Goal: Information Seeking & Learning: Learn about a topic

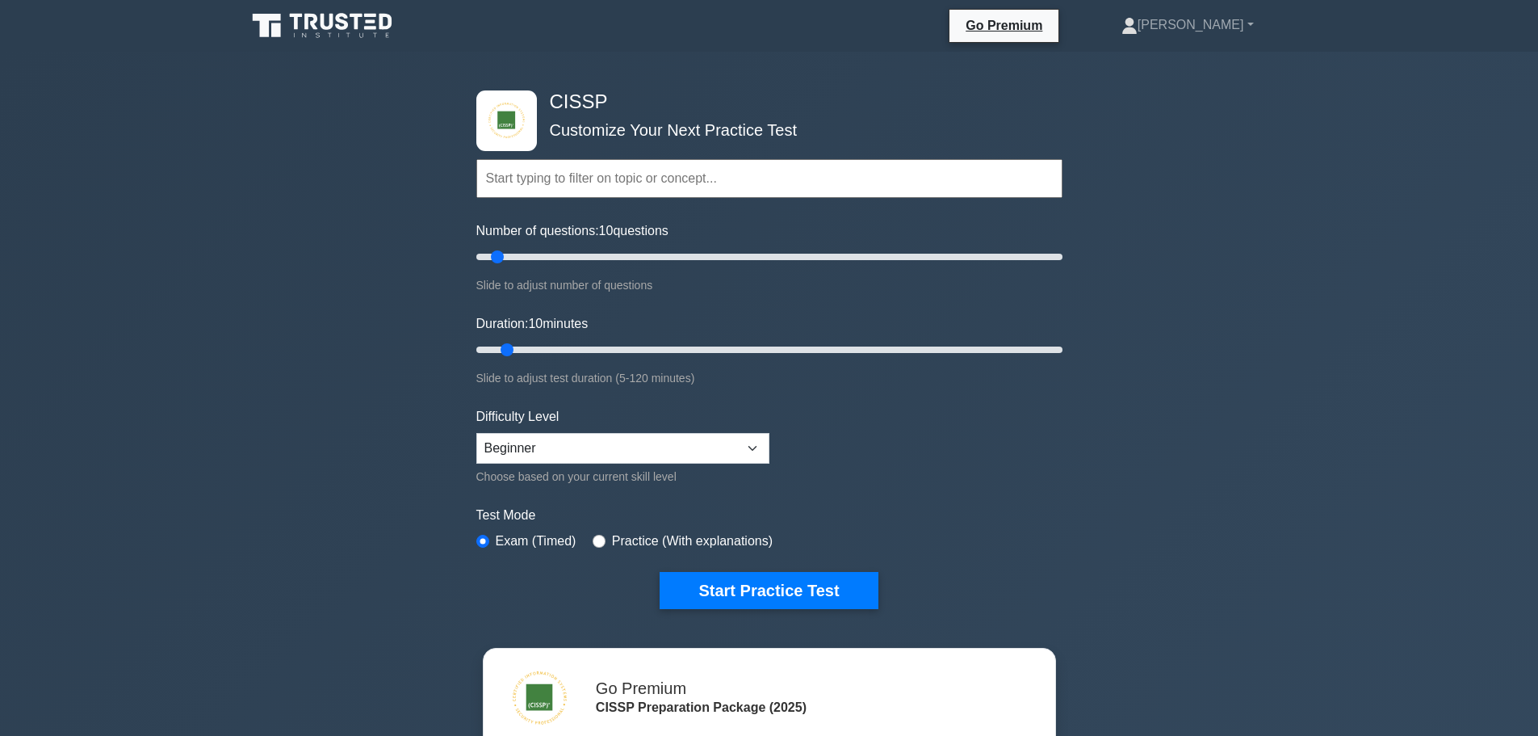
click at [336, 18] on icon at bounding box center [323, 25] width 155 height 31
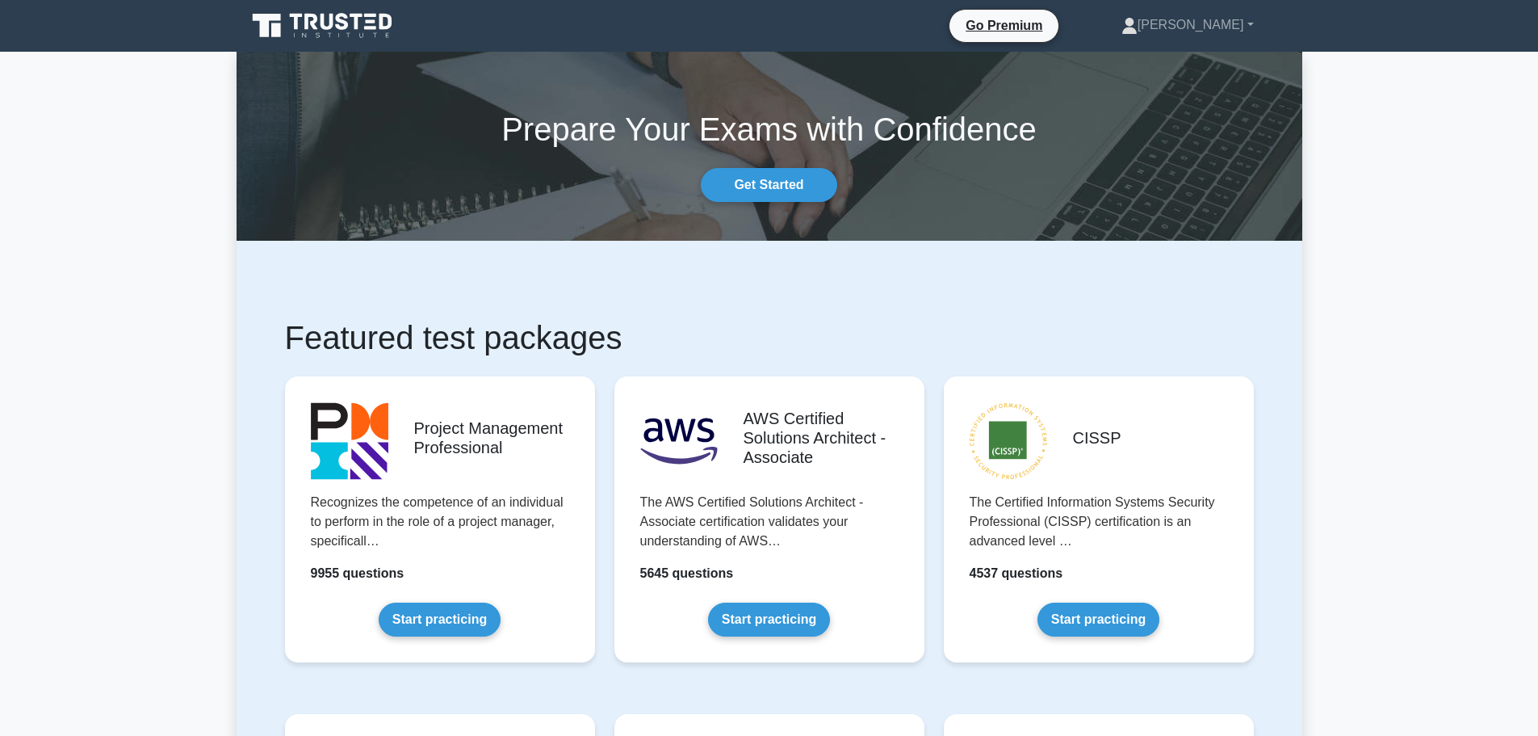
click at [426, 617] on link "Start practicing" at bounding box center [440, 619] width 122 height 34
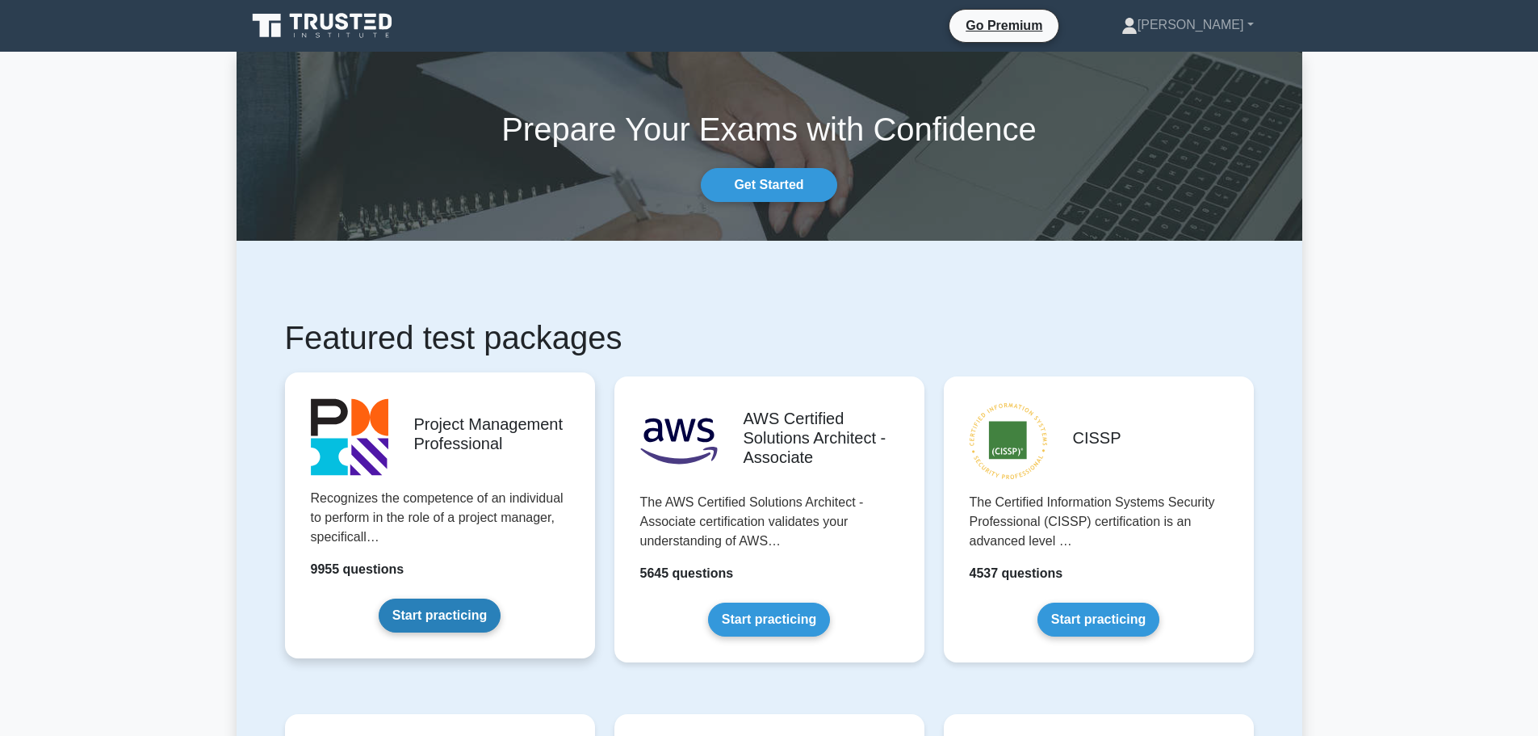
click at [432, 610] on link "Start practicing" at bounding box center [440, 615] width 122 height 34
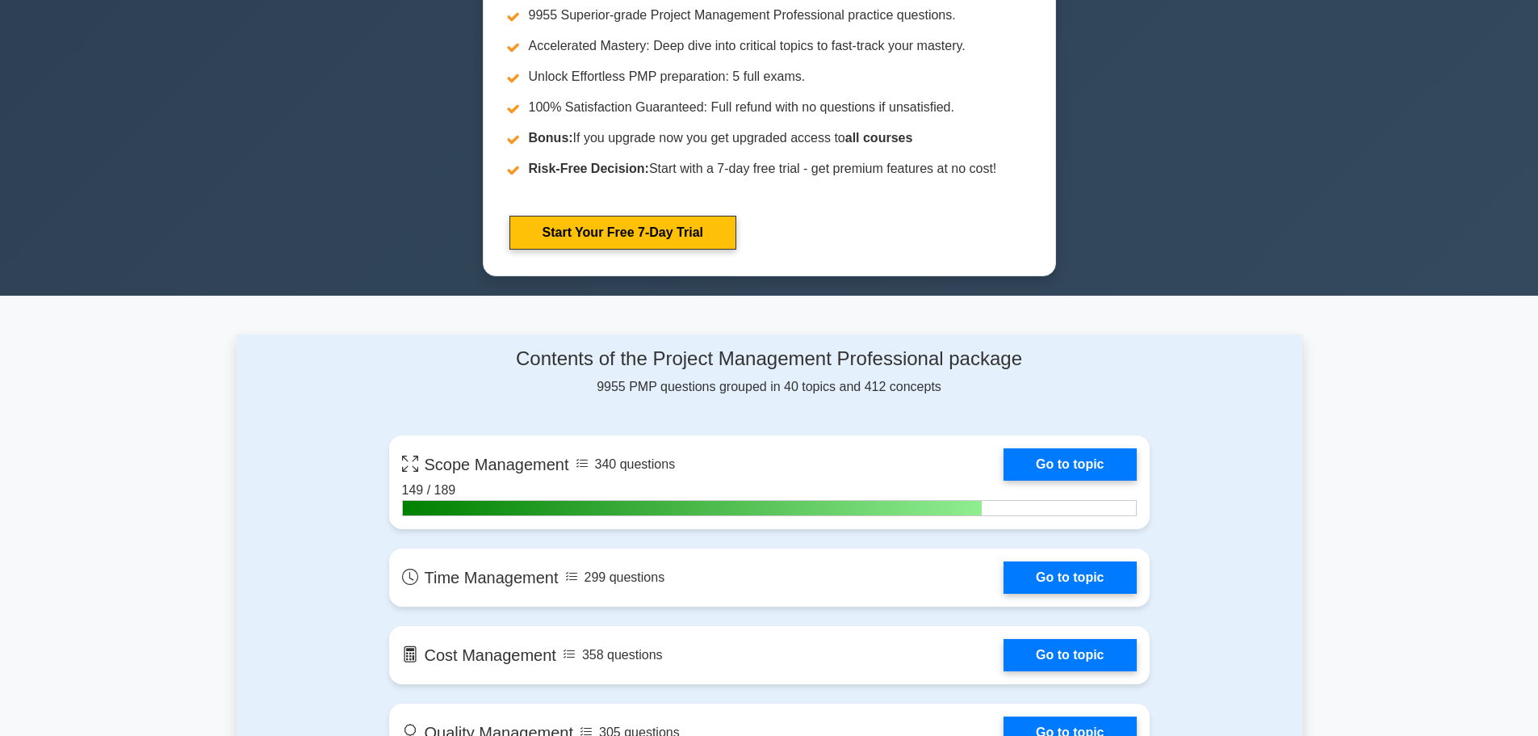
scroll to position [888, 0]
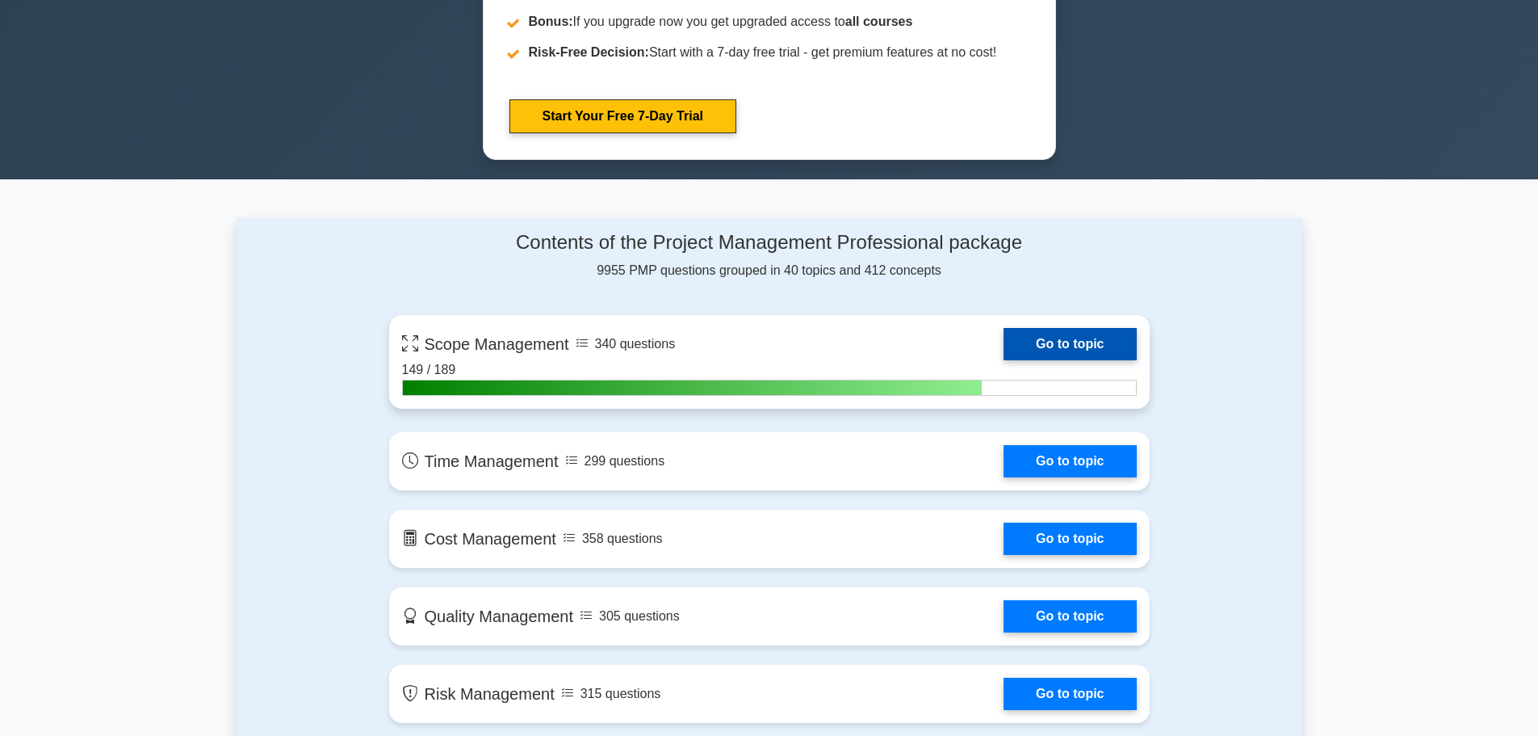
click at [1068, 341] on link "Go to topic" at bounding box center [1070, 344] width 132 height 32
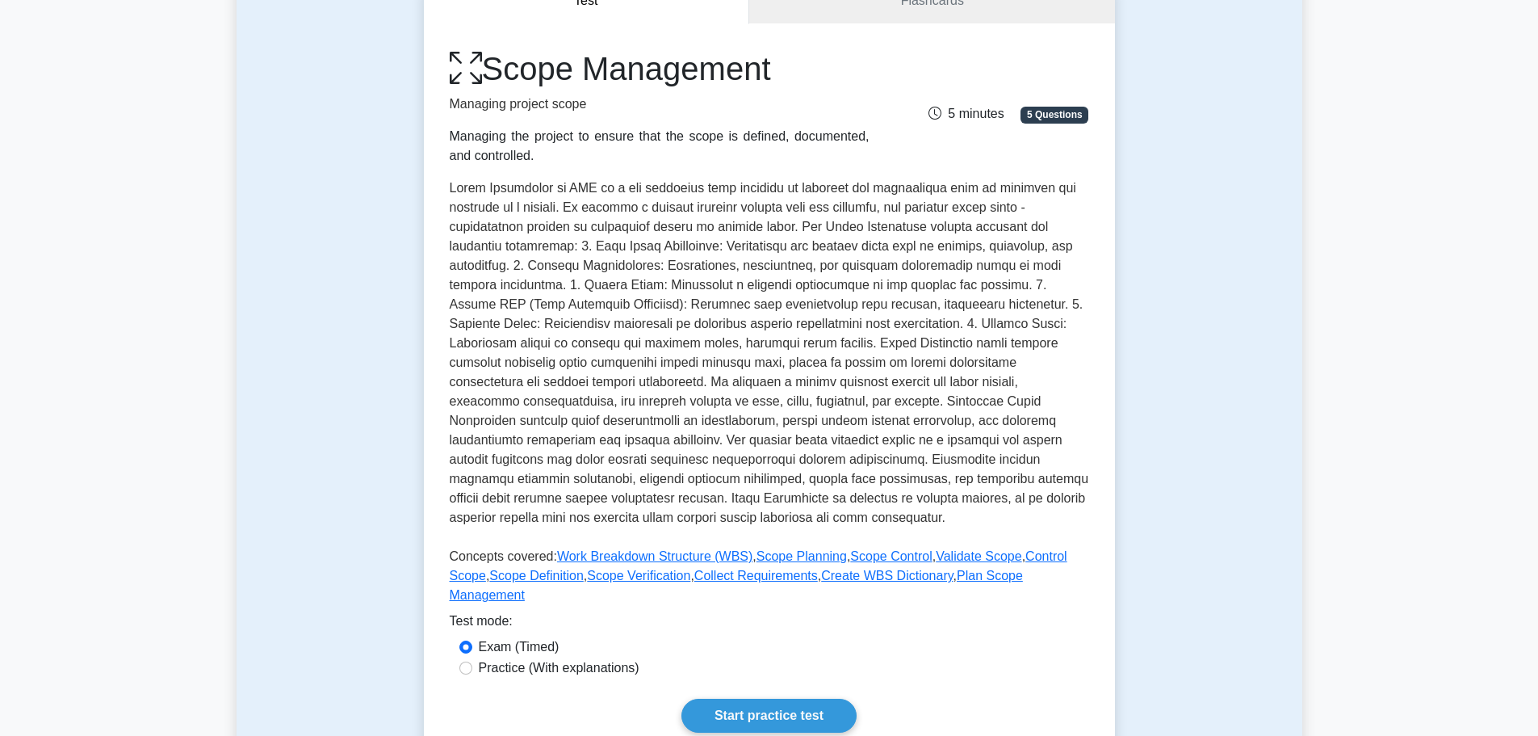
scroll to position [565, 0]
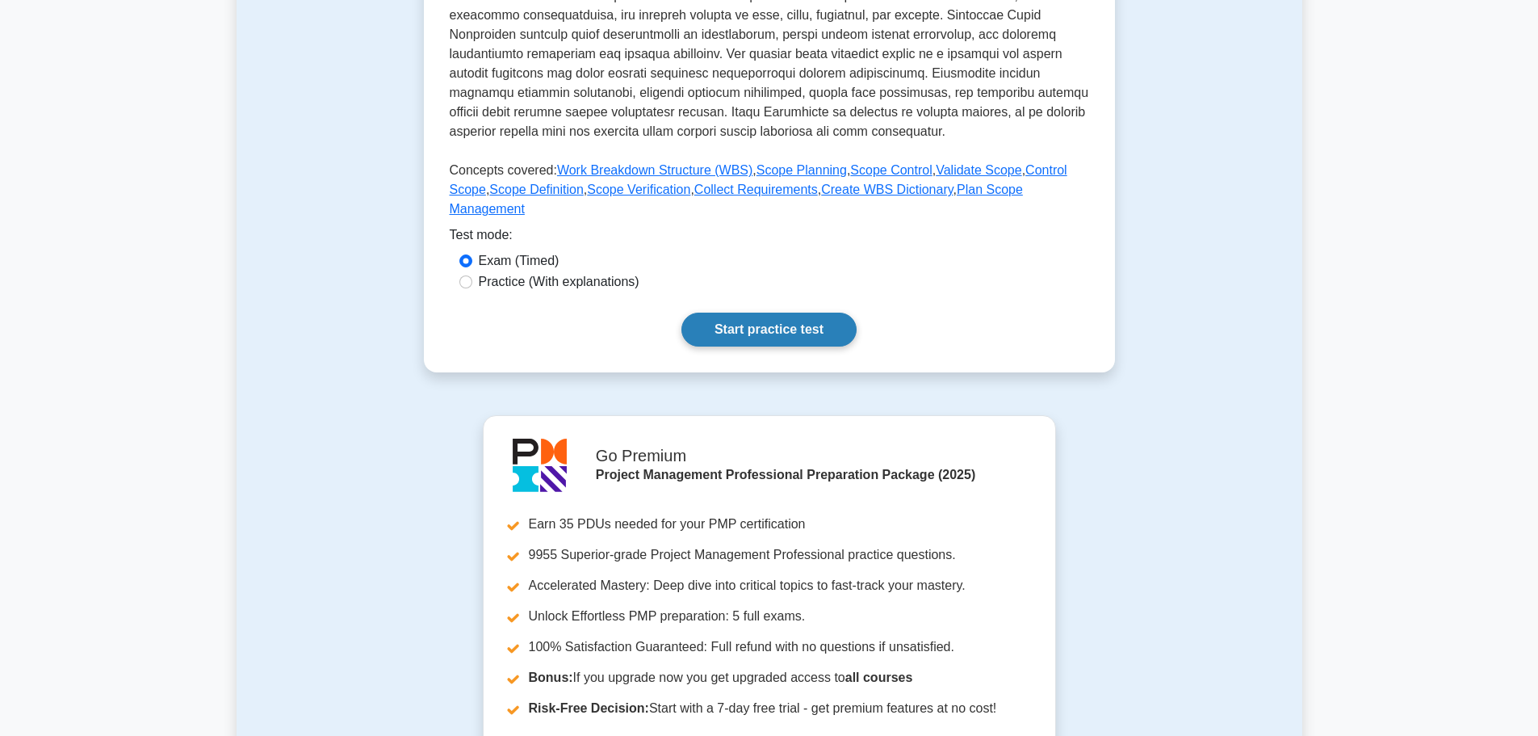
click at [770, 312] on link "Start practice test" at bounding box center [769, 329] width 175 height 34
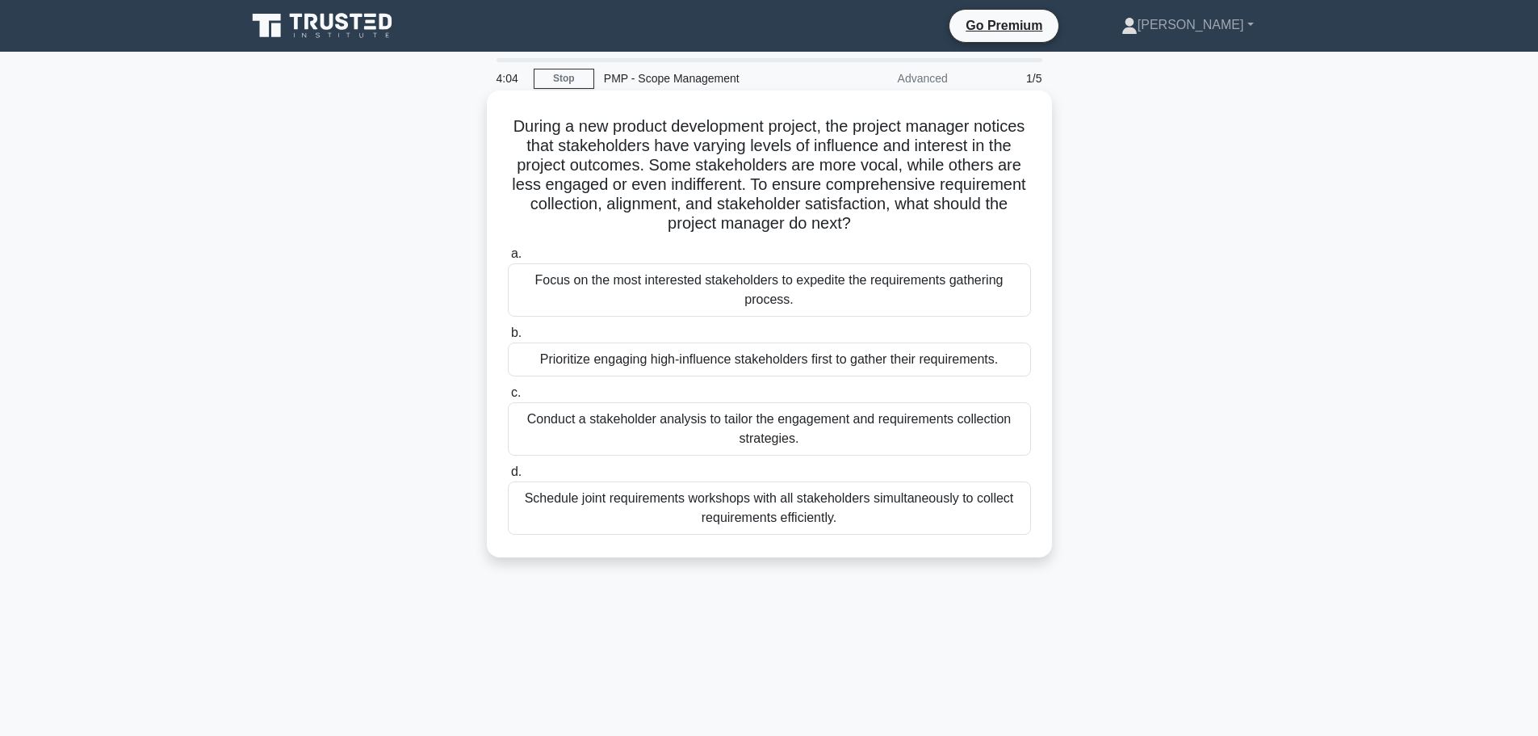
click at [740, 511] on div "Schedule joint requirements workshops with all stakeholders simultaneously to c…" at bounding box center [769, 507] width 523 height 53
click at [508, 477] on input "d. Schedule joint requirements workshops with all stakeholders simultaneously t…" at bounding box center [508, 472] width 0 height 10
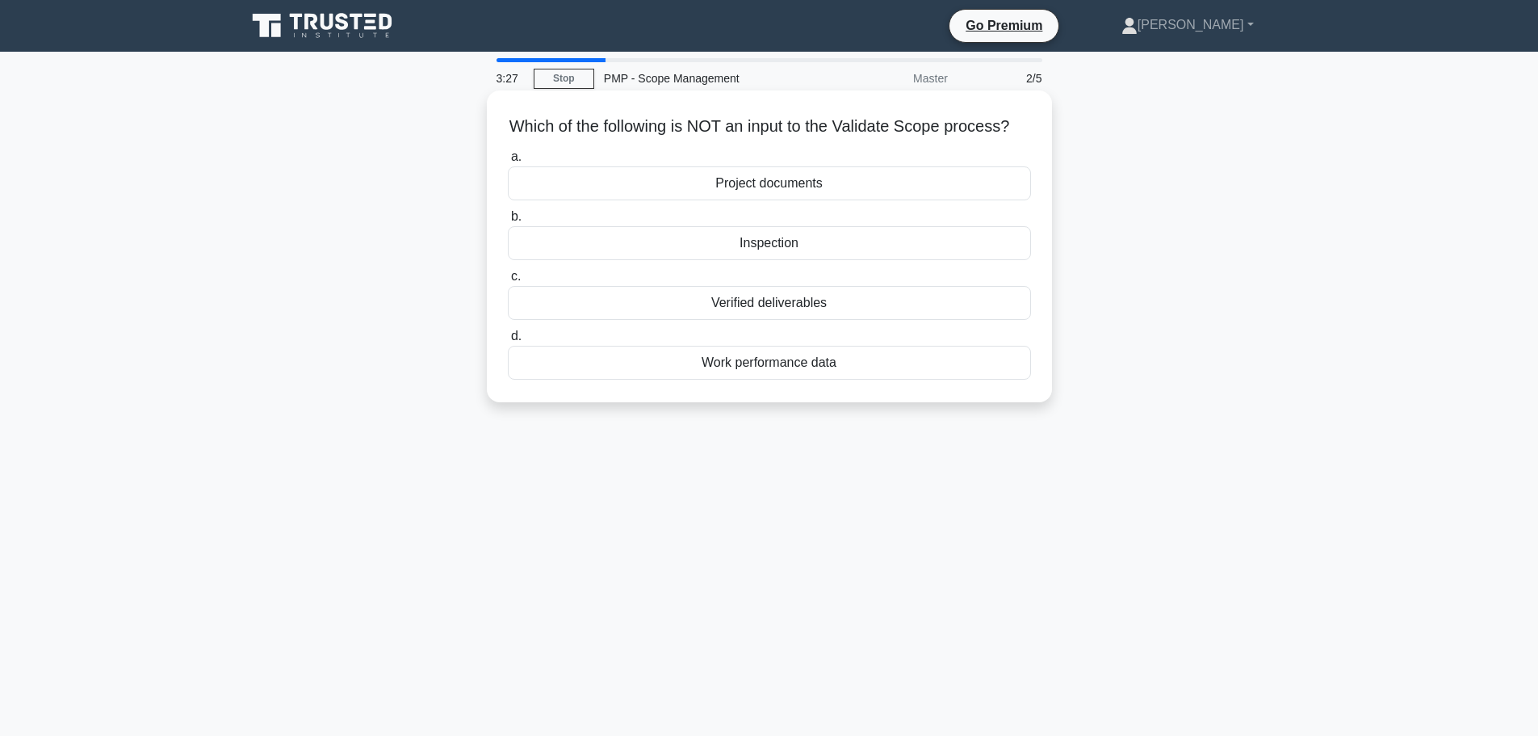
click at [774, 380] on div "Work performance data" at bounding box center [769, 363] width 523 height 34
click at [508, 342] on input "d. Work performance data" at bounding box center [508, 336] width 0 height 10
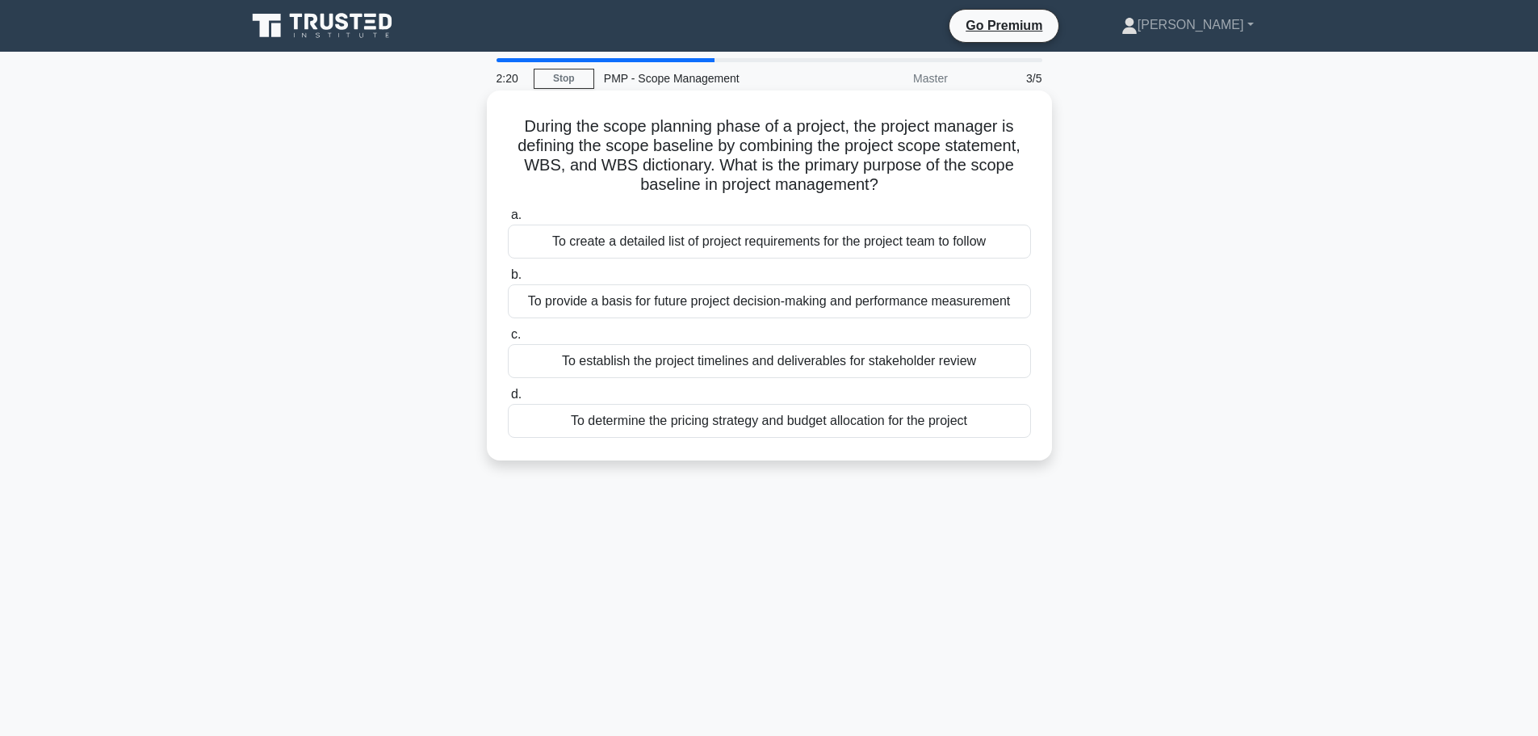
click at [791, 367] on div "To establish the project timelines and deliverables for stakeholder review" at bounding box center [769, 361] width 523 height 34
click at [508, 340] on input "c. To establish the project timelines and deliverables for stakeholder review" at bounding box center [508, 334] width 0 height 10
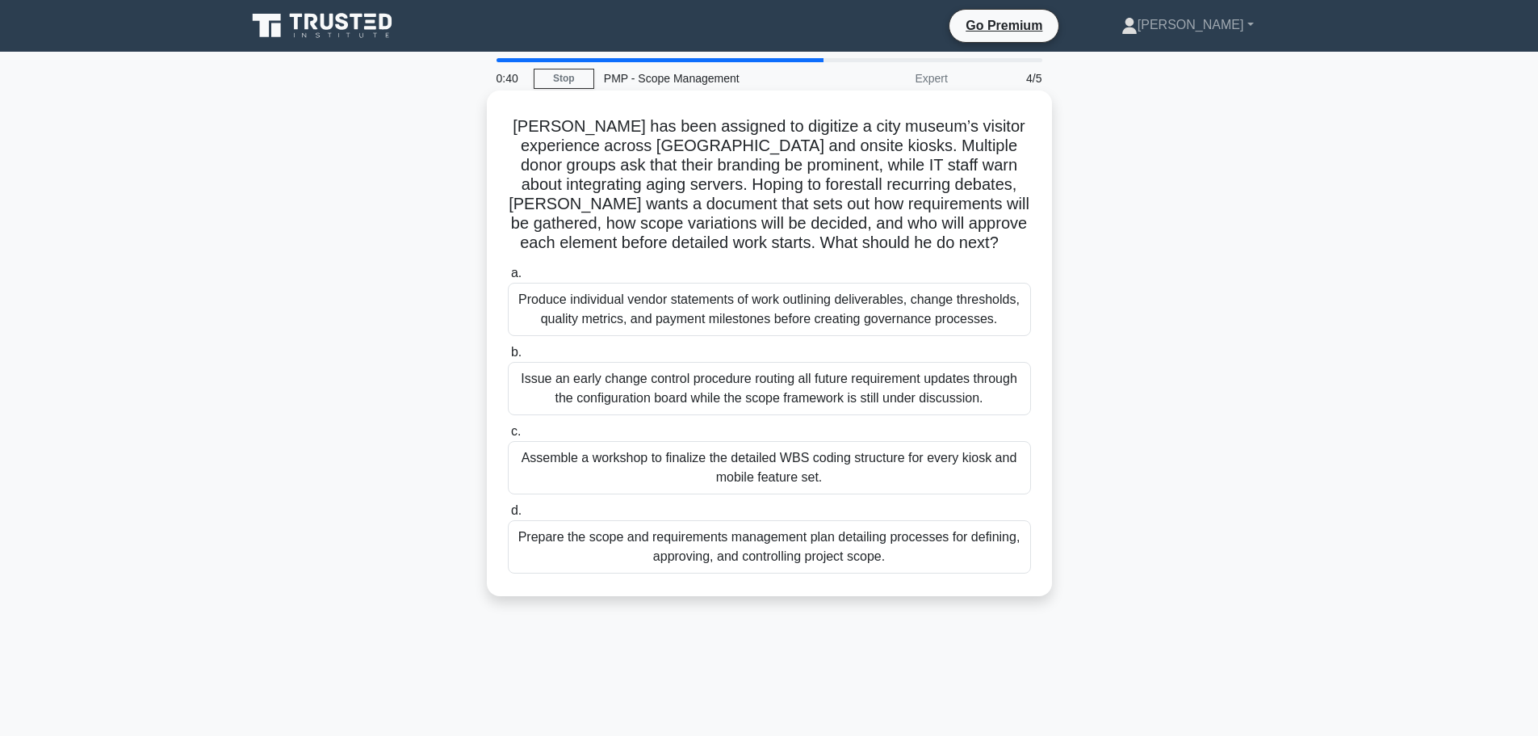
click at [749, 471] on div "Assemble a workshop to finalize the detailed WBS coding structure for every kio…" at bounding box center [769, 467] width 523 height 53
click at [508, 437] on input "c. Assemble a workshop to finalize the detailed WBS coding structure for every …" at bounding box center [508, 431] width 0 height 10
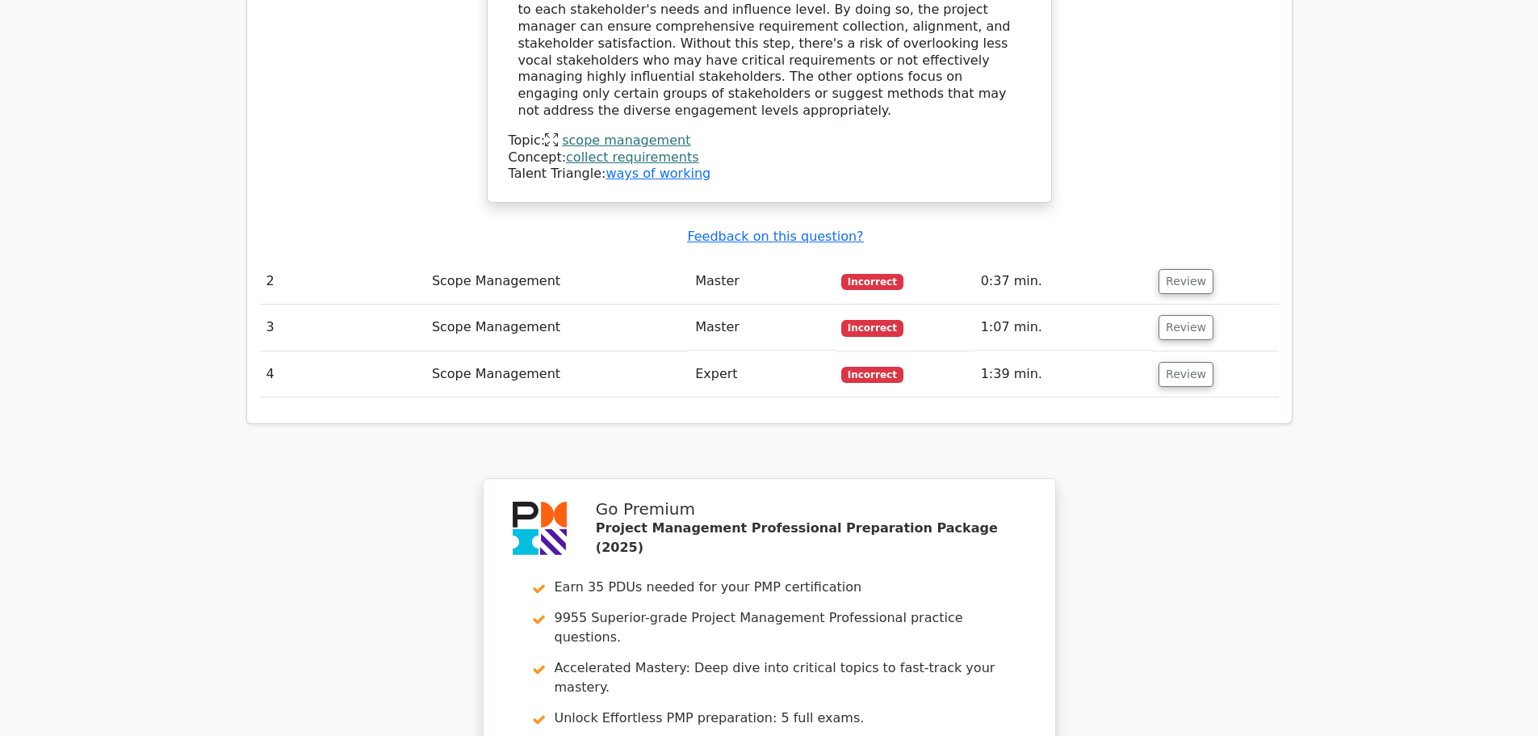
scroll to position [1938, 0]
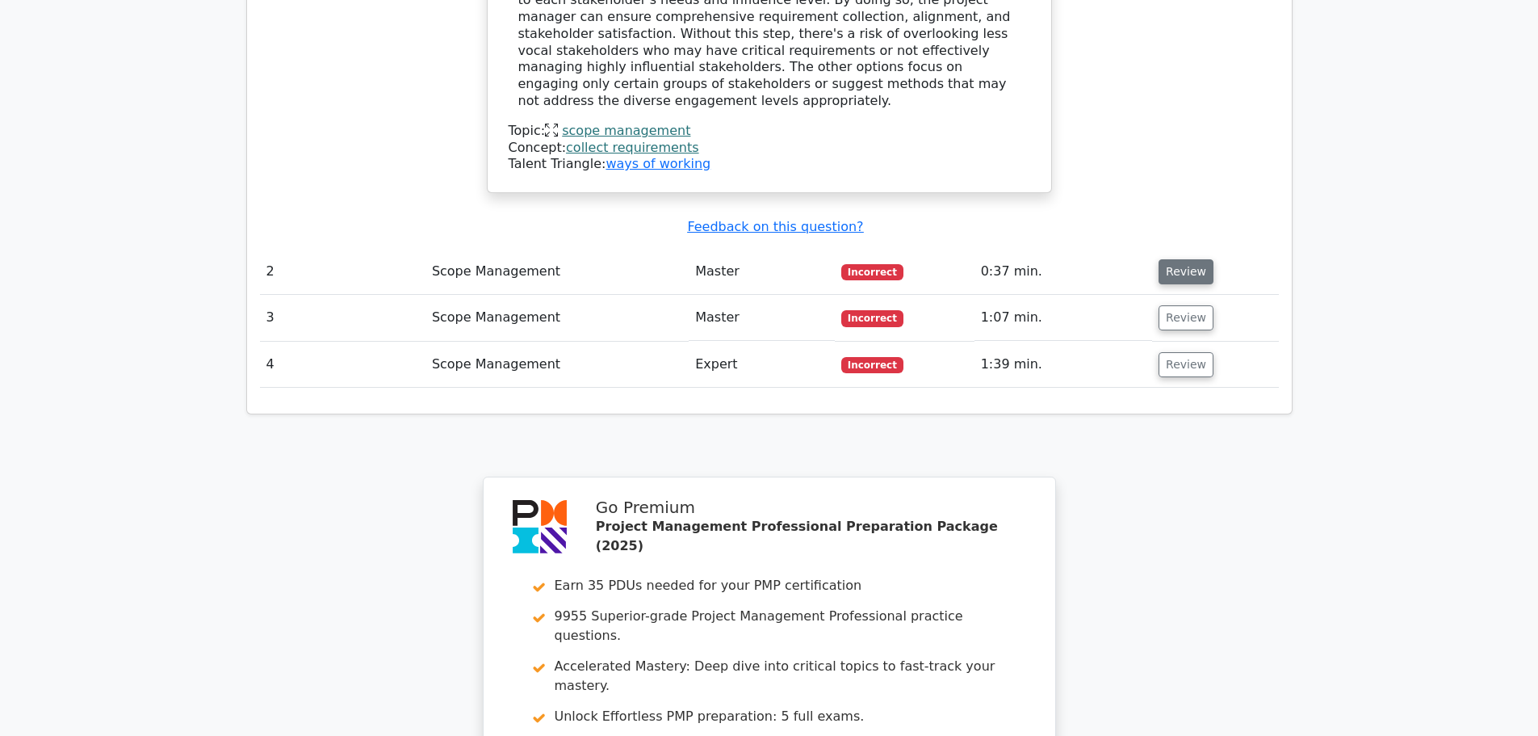
click at [1187, 259] on button "Review" at bounding box center [1186, 271] width 55 height 25
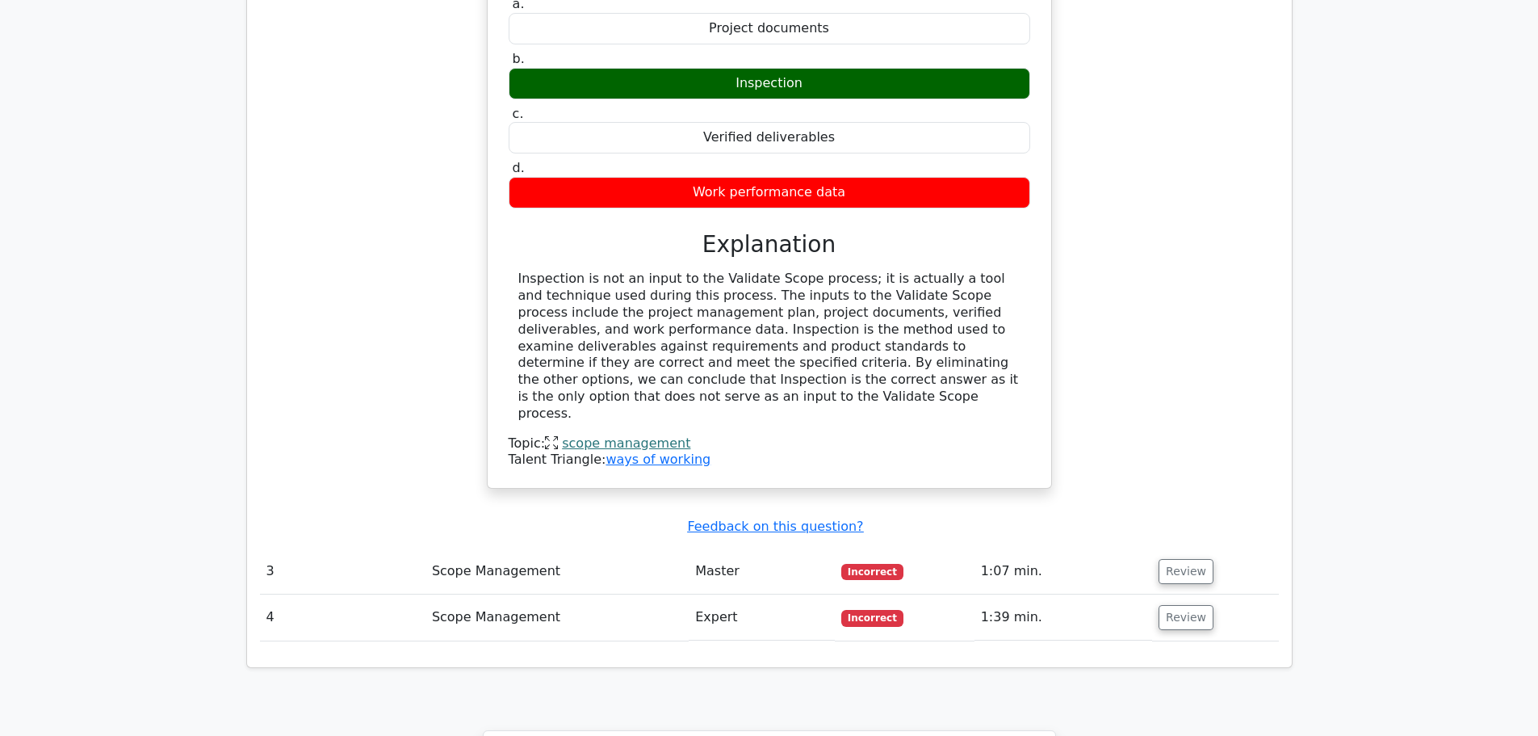
scroll to position [2342, 0]
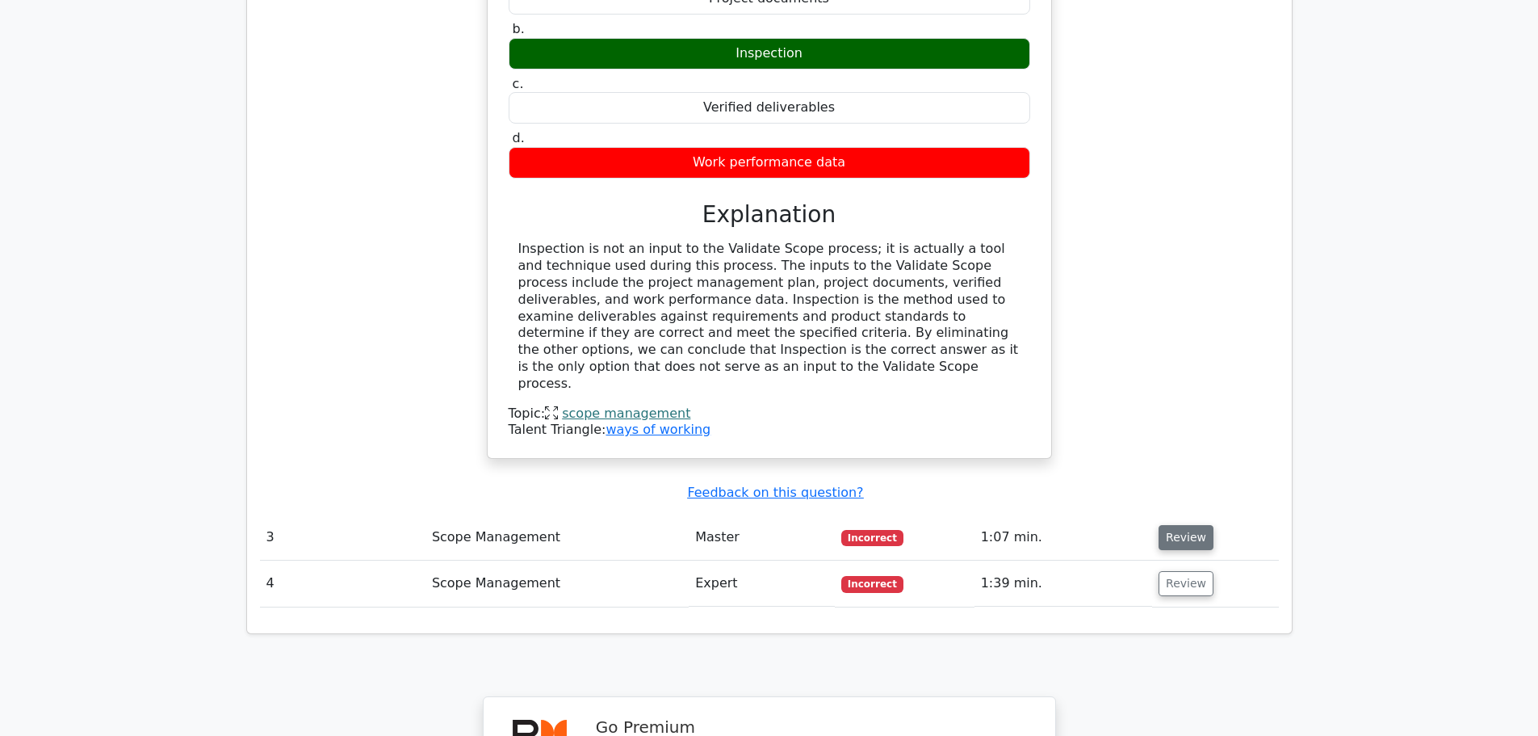
click at [1173, 525] on button "Review" at bounding box center [1186, 537] width 55 height 25
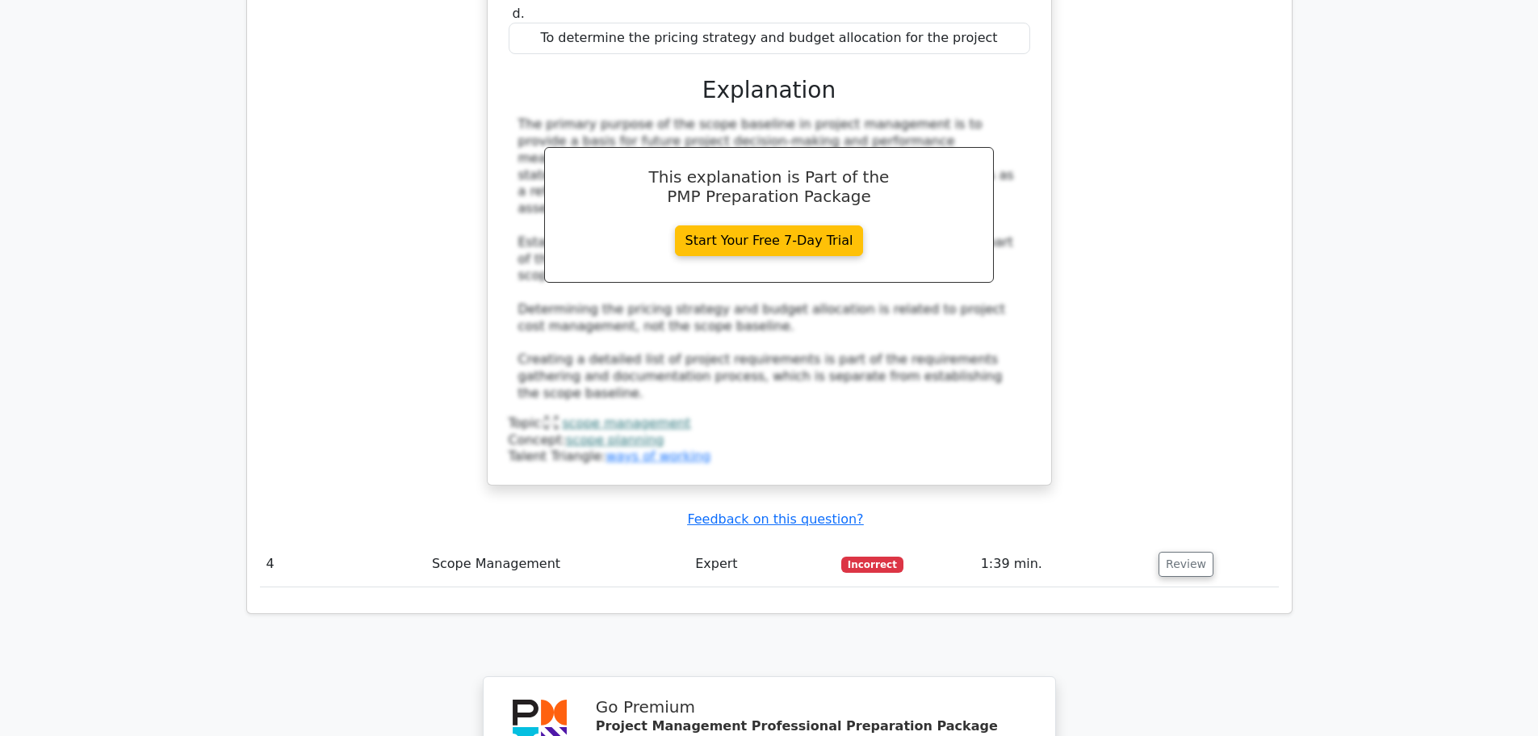
scroll to position [3230, 0]
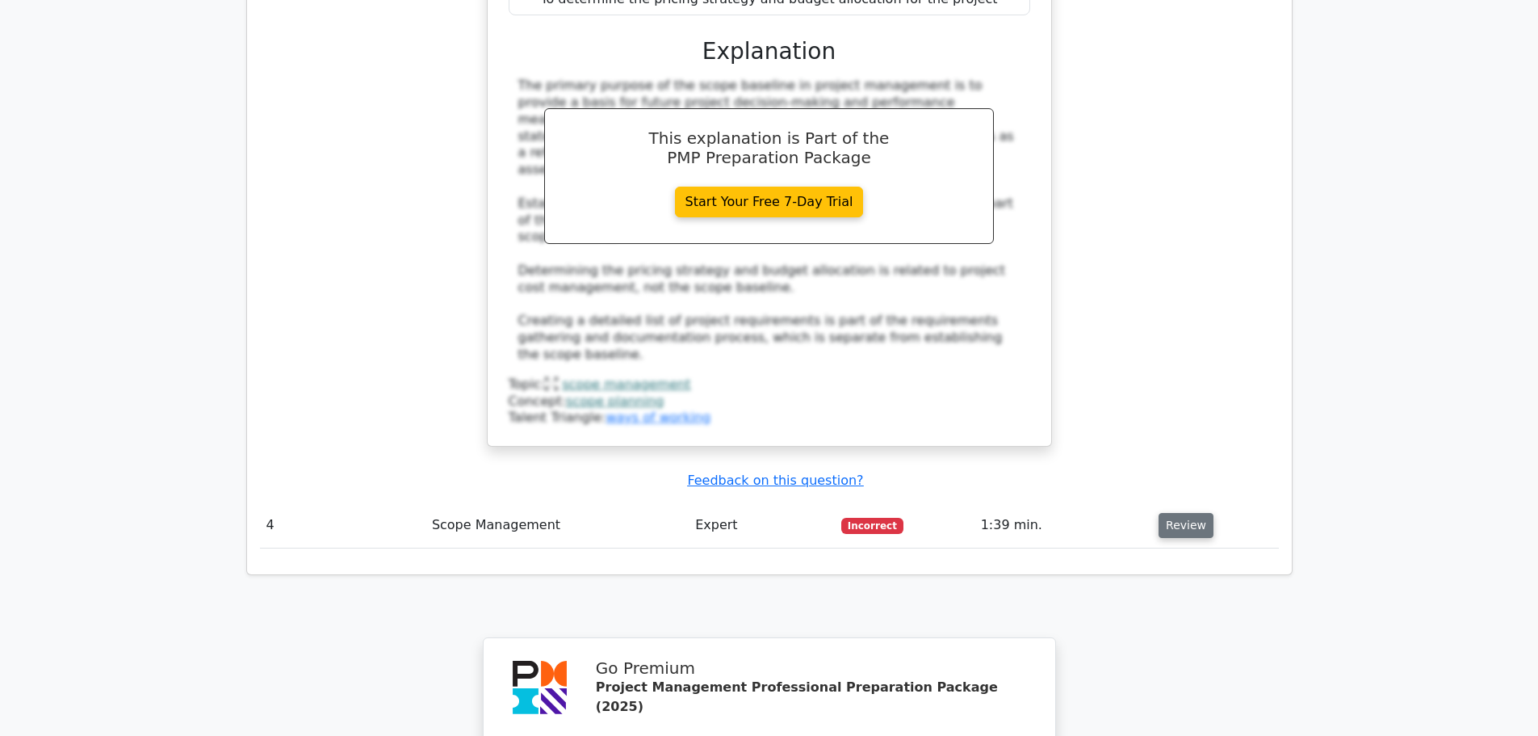
click at [1168, 513] on button "Review" at bounding box center [1186, 525] width 55 height 25
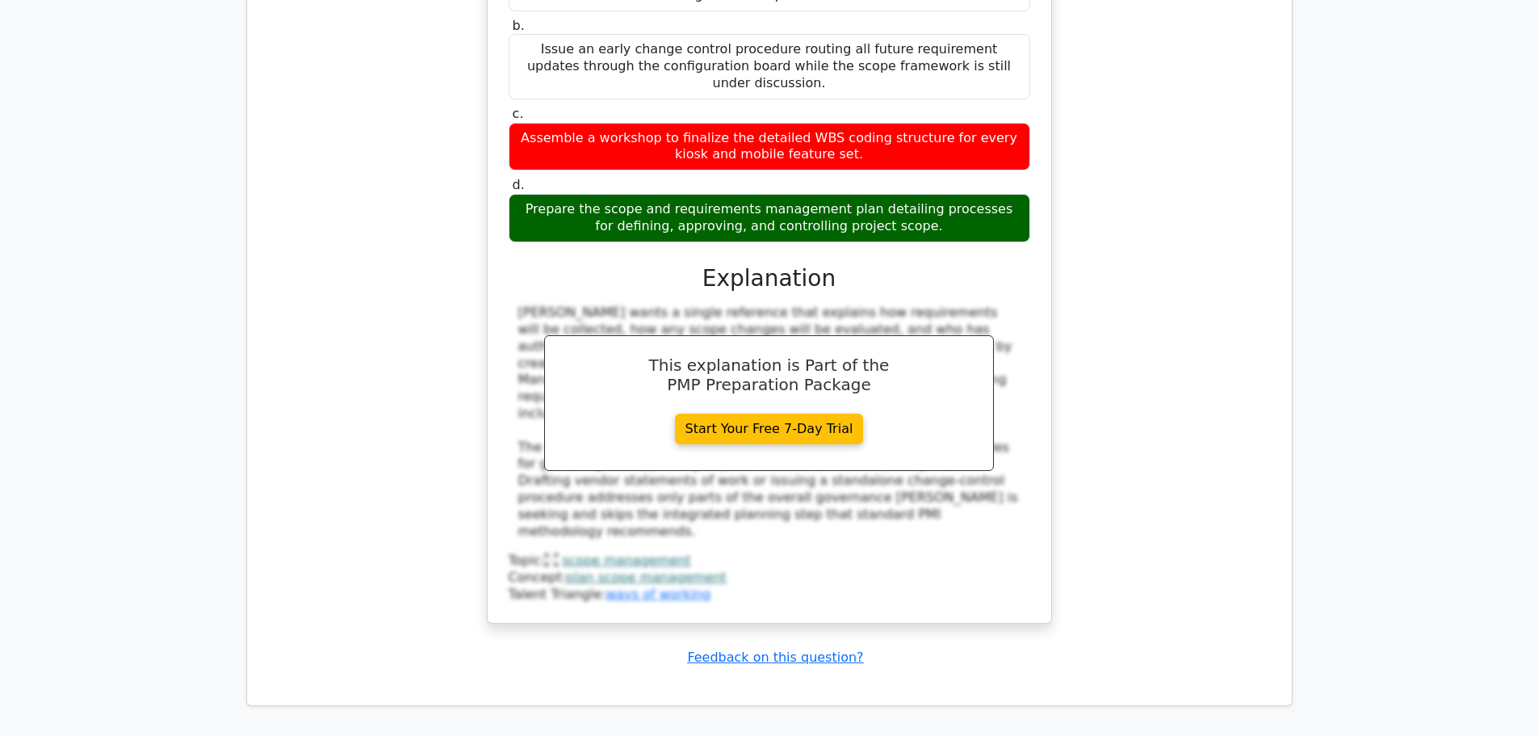
scroll to position [4360, 0]
